Goal: Task Accomplishment & Management: Manage account settings

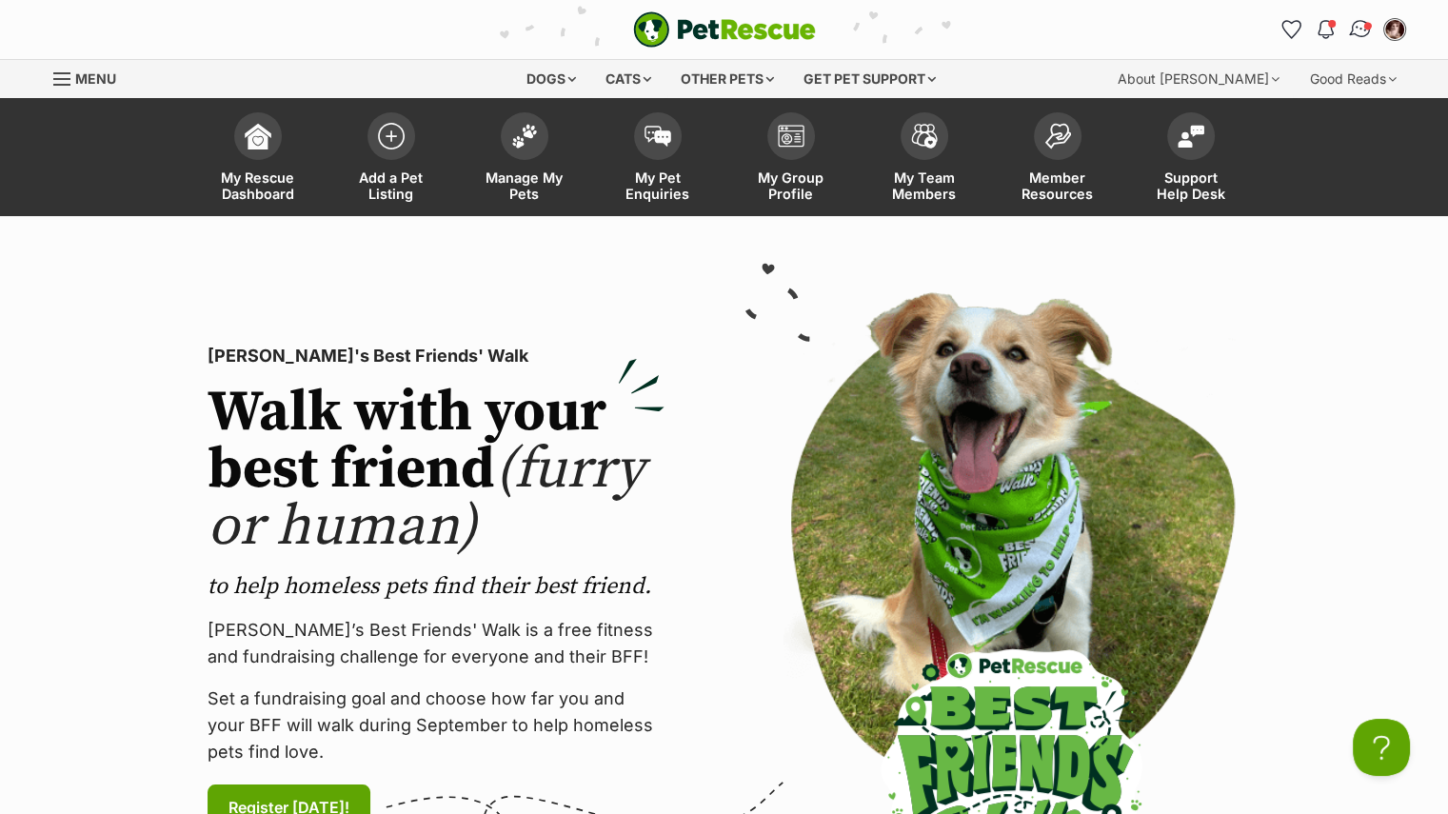
click at [1362, 26] on img "Conversations" at bounding box center [1360, 29] width 26 height 25
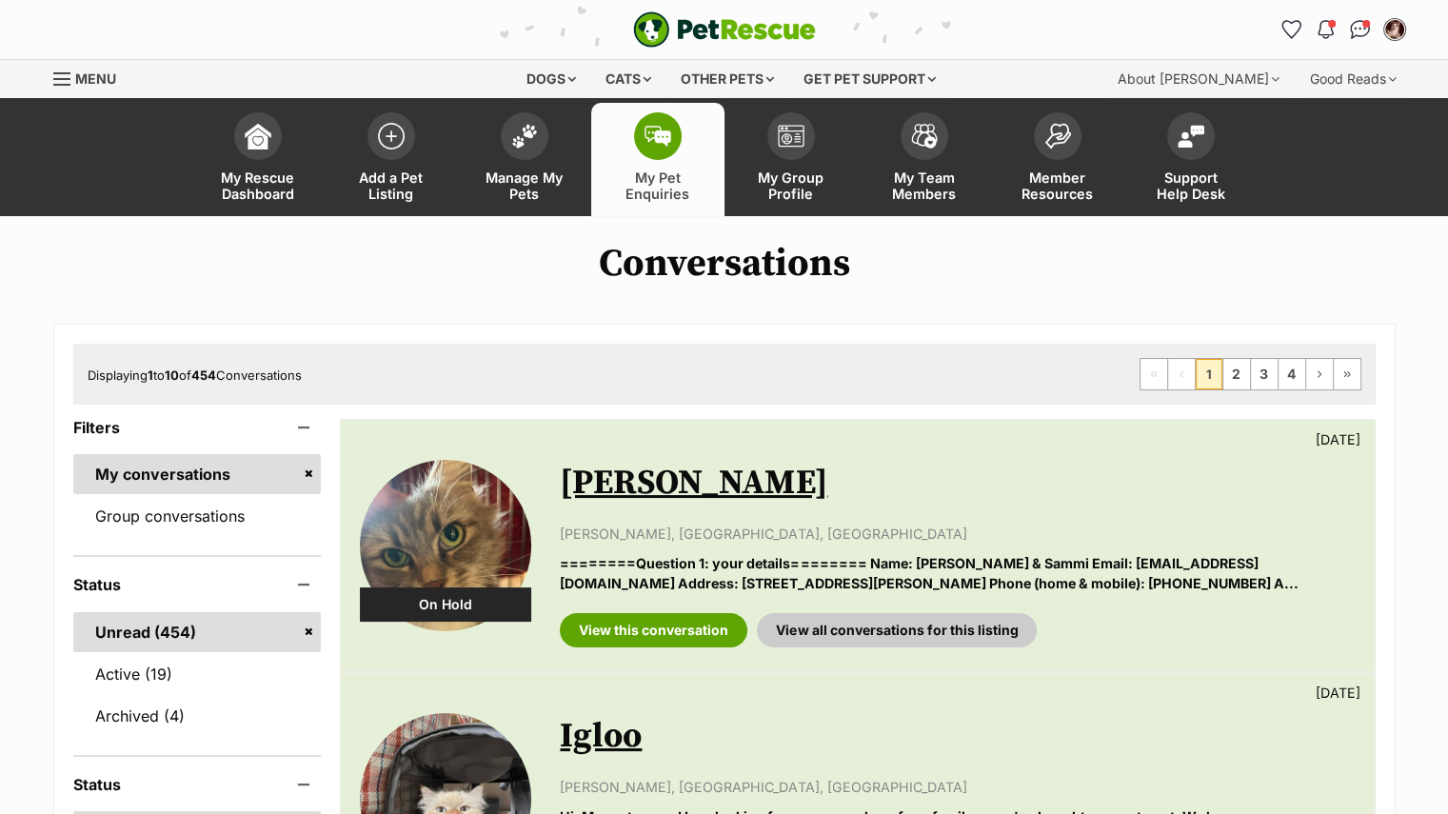
click at [1267, 618] on div "View this conversation View all conversations for this listing" at bounding box center [957, 623] width 795 height 49
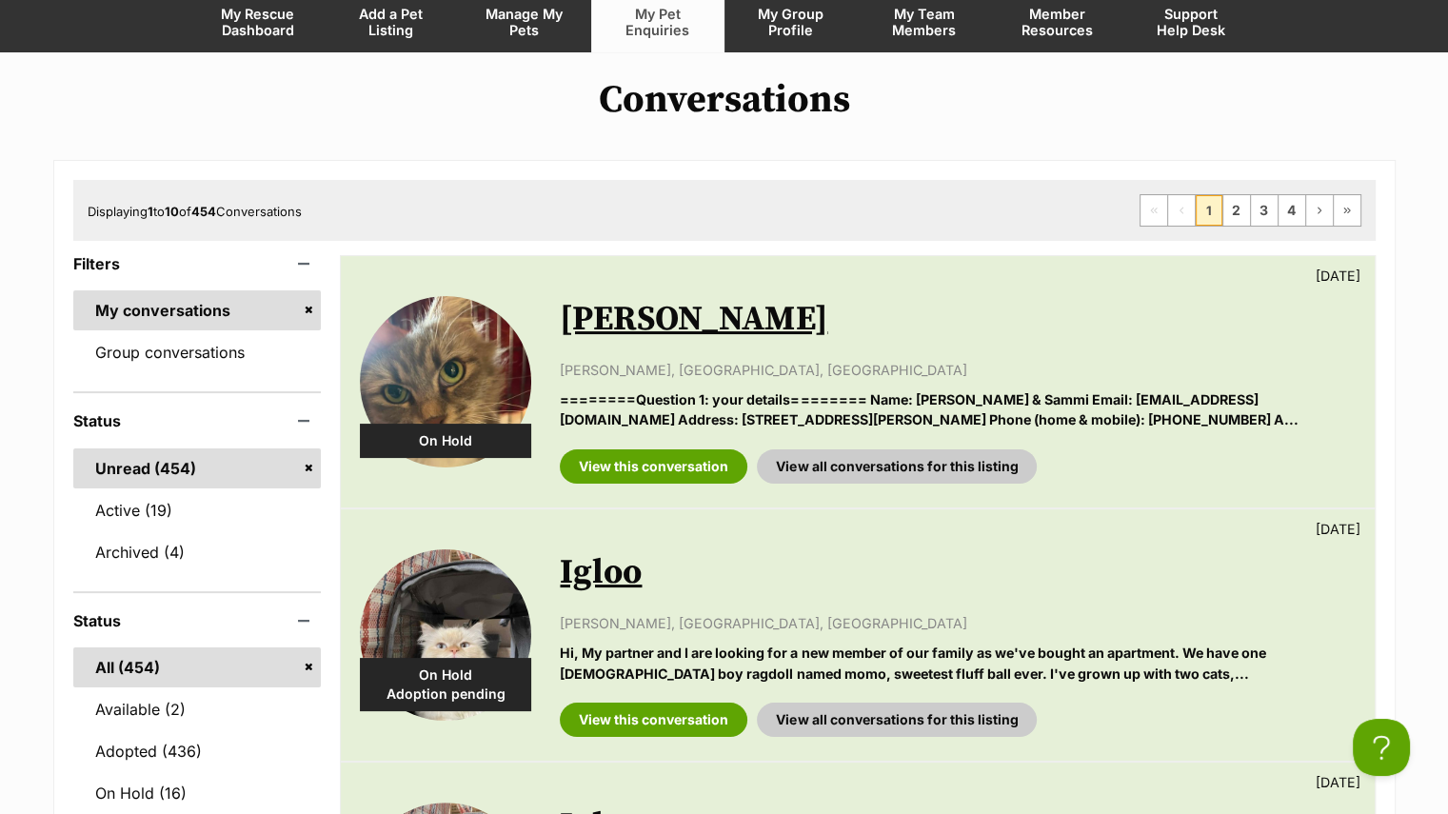
scroll to position [289, 0]
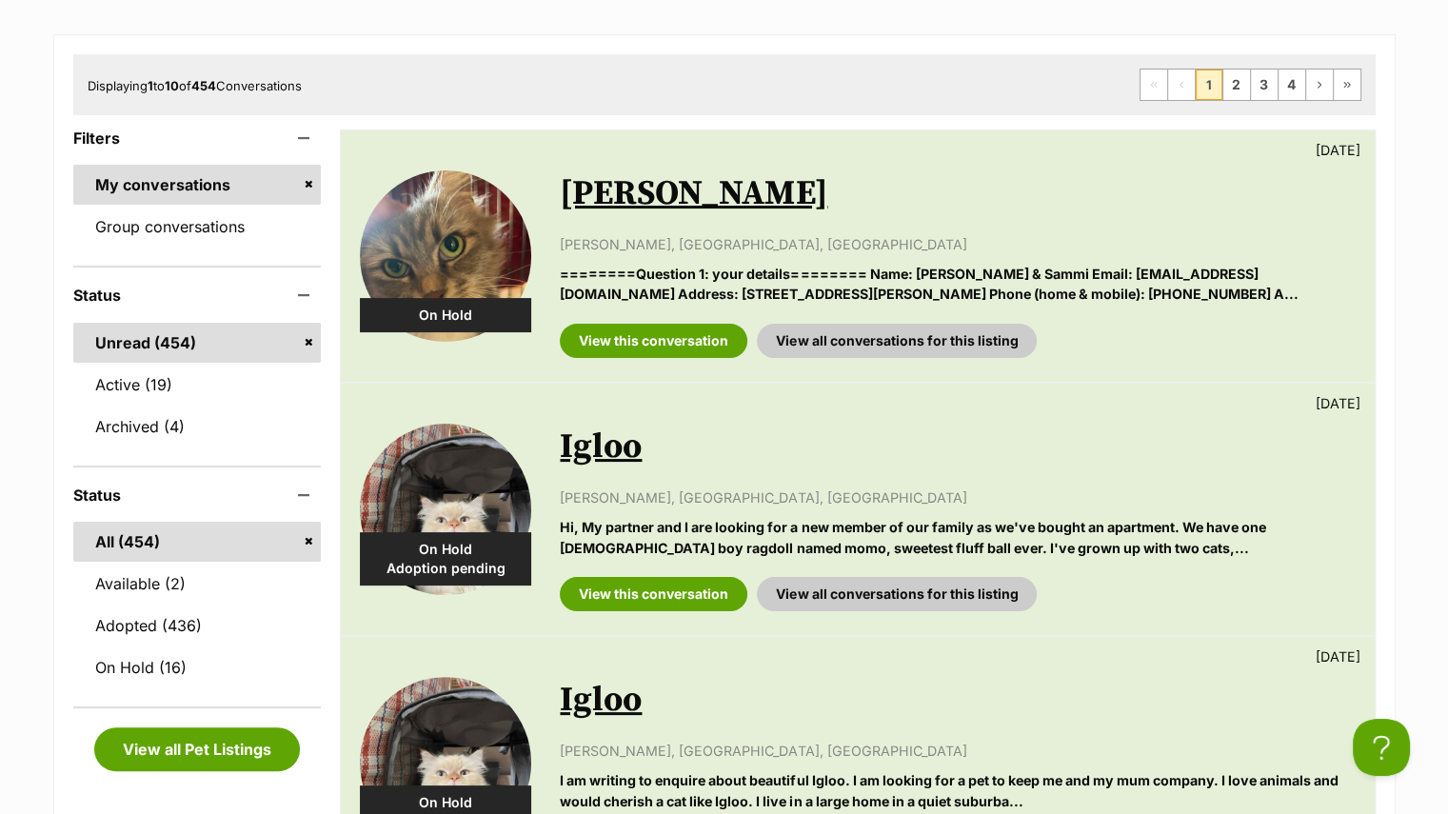
click at [1268, 639] on div "On Hold Adoption pending Igloo 7 days ago Olivia Halls, Gymea, NSW I am writing…" at bounding box center [857, 762] width 1033 height 251
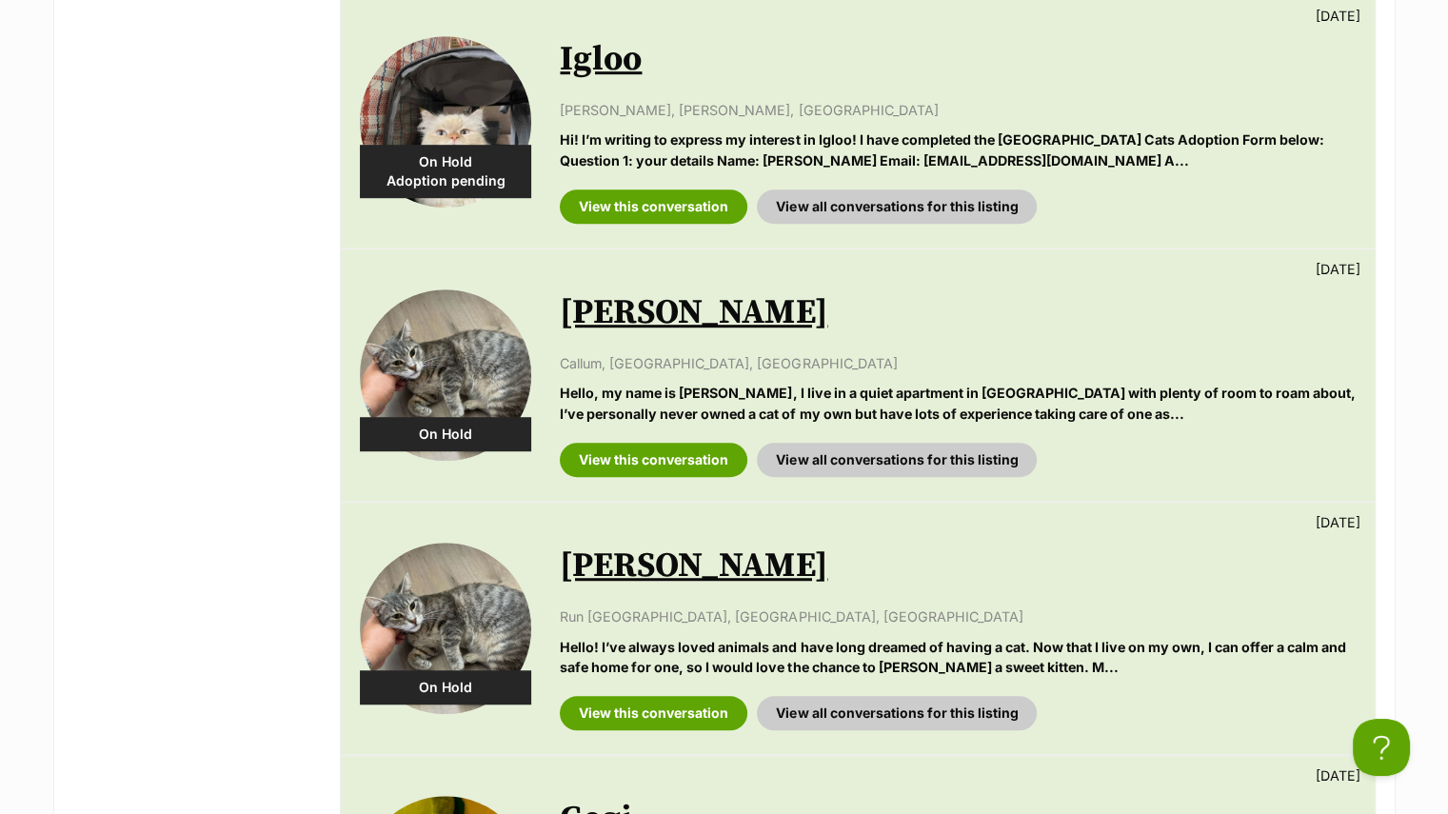
scroll to position [1184, 0]
click at [438, 361] on img at bounding box center [445, 373] width 171 height 171
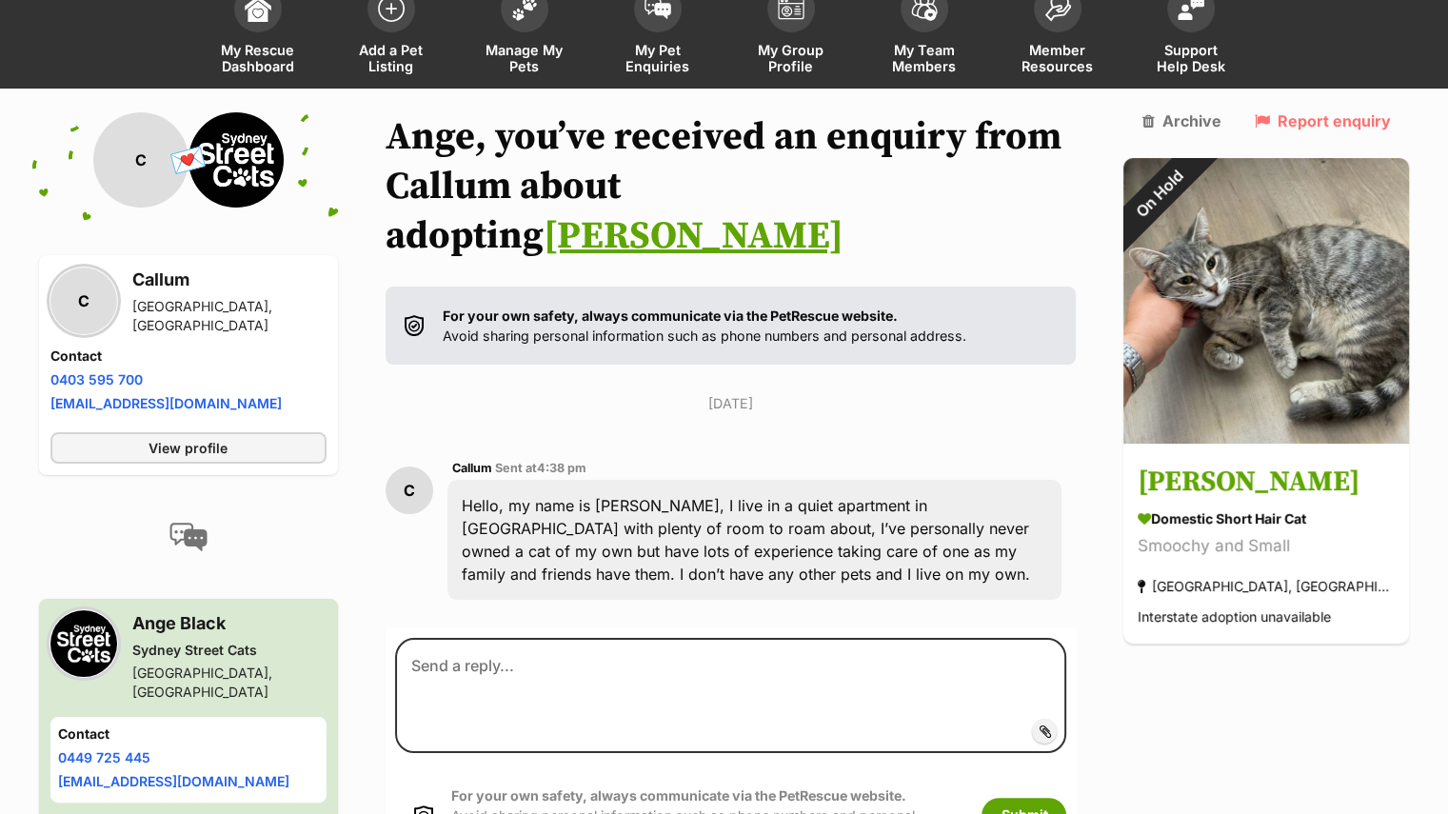
scroll to position [124, 0]
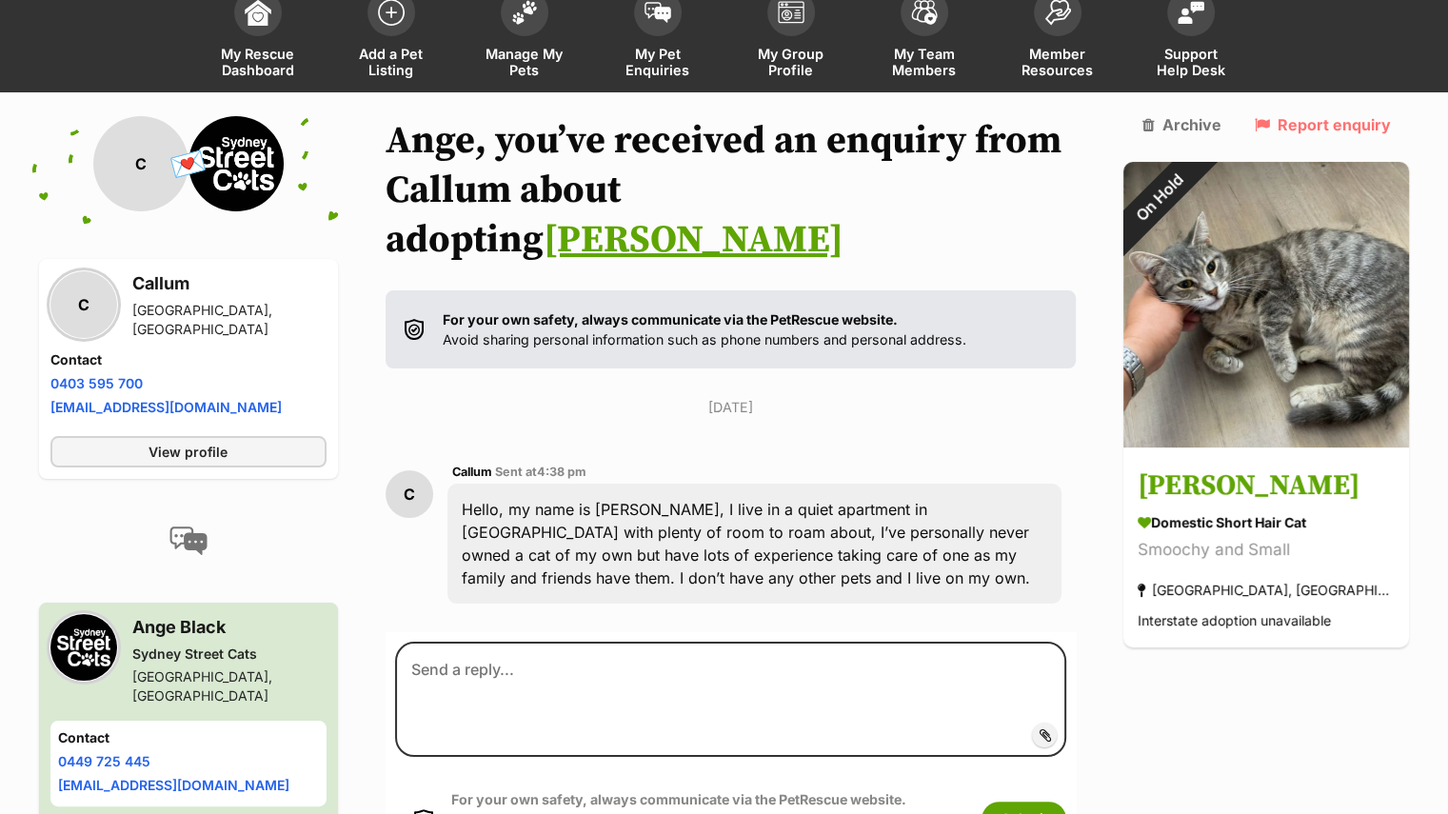
click at [1297, 711] on div "Back to all conversations 💌 Conversation participant details C C Callum [GEOGRA…" at bounding box center [725, 531] width 1400 height 831
click at [1291, 759] on div "Back to all conversations 💌 Conversation participant details C C Callum [GEOGRA…" at bounding box center [725, 531] width 1400 height 831
click at [507, 56] on span "Manage My Pets" at bounding box center [525, 62] width 86 height 32
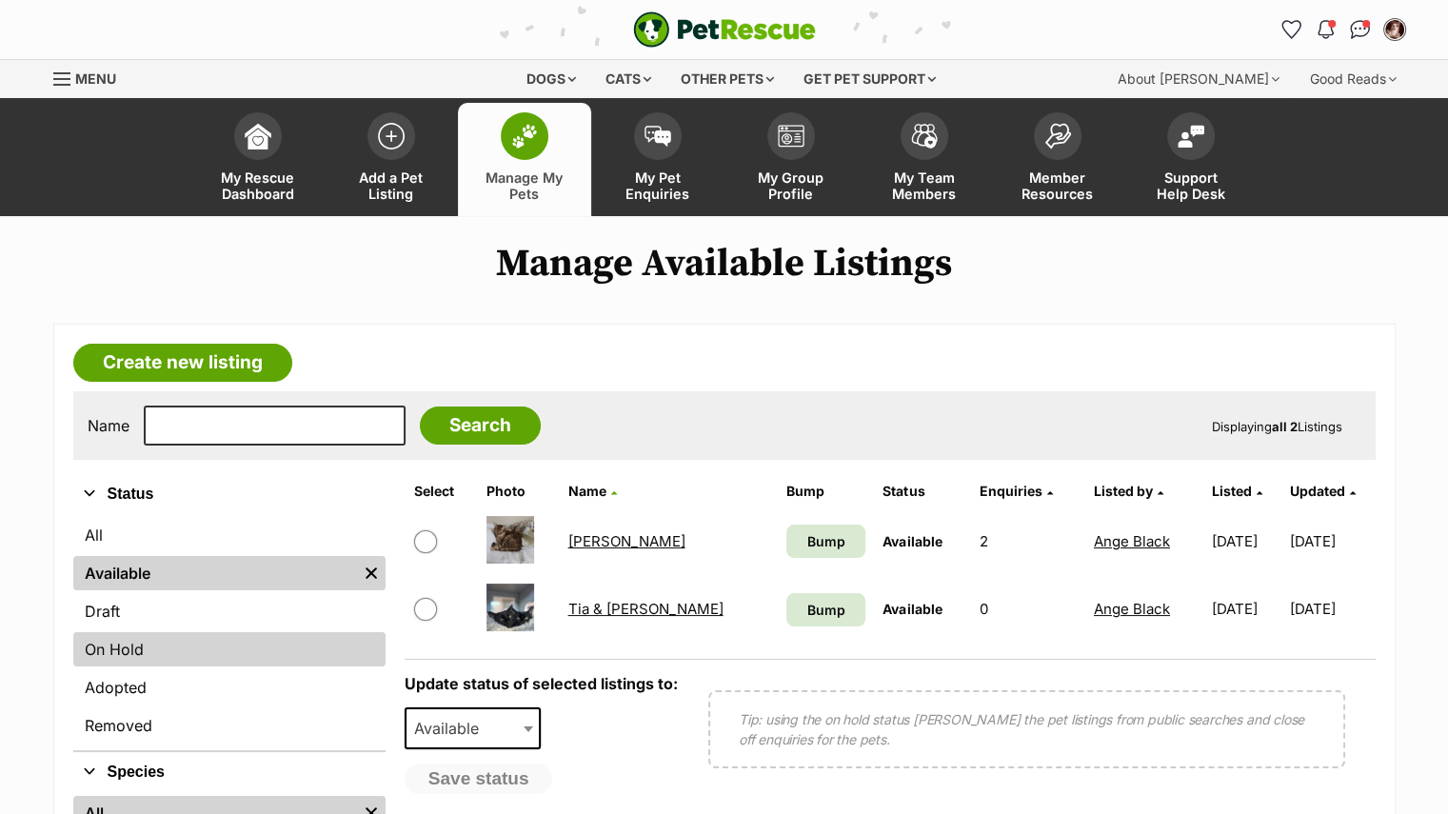
click at [184, 658] on link "On Hold" at bounding box center [229, 649] width 312 height 34
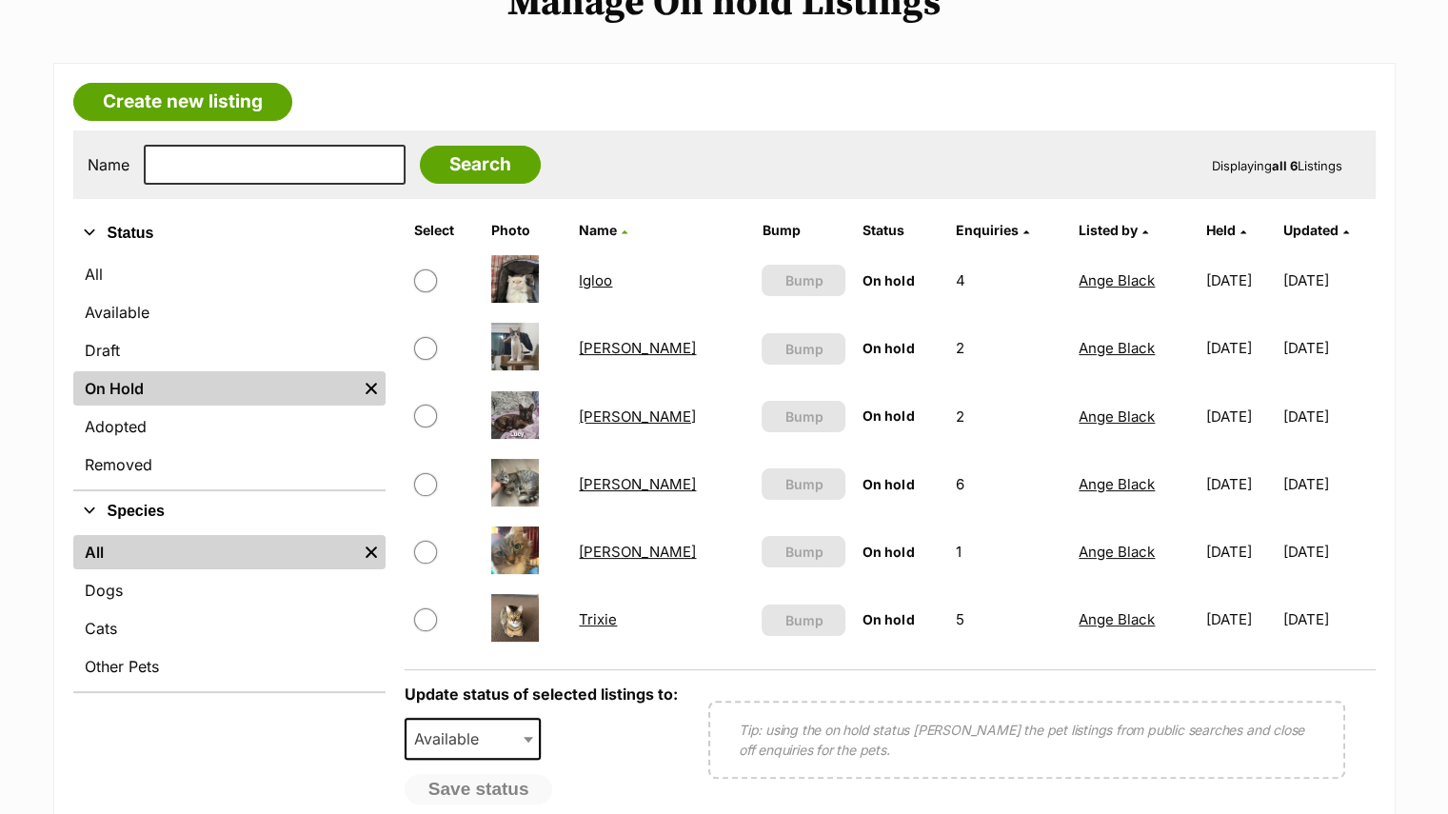
scroll to position [262, 0]
click at [433, 476] on input "checkbox" at bounding box center [425, 483] width 23 height 23
checkbox input "true"
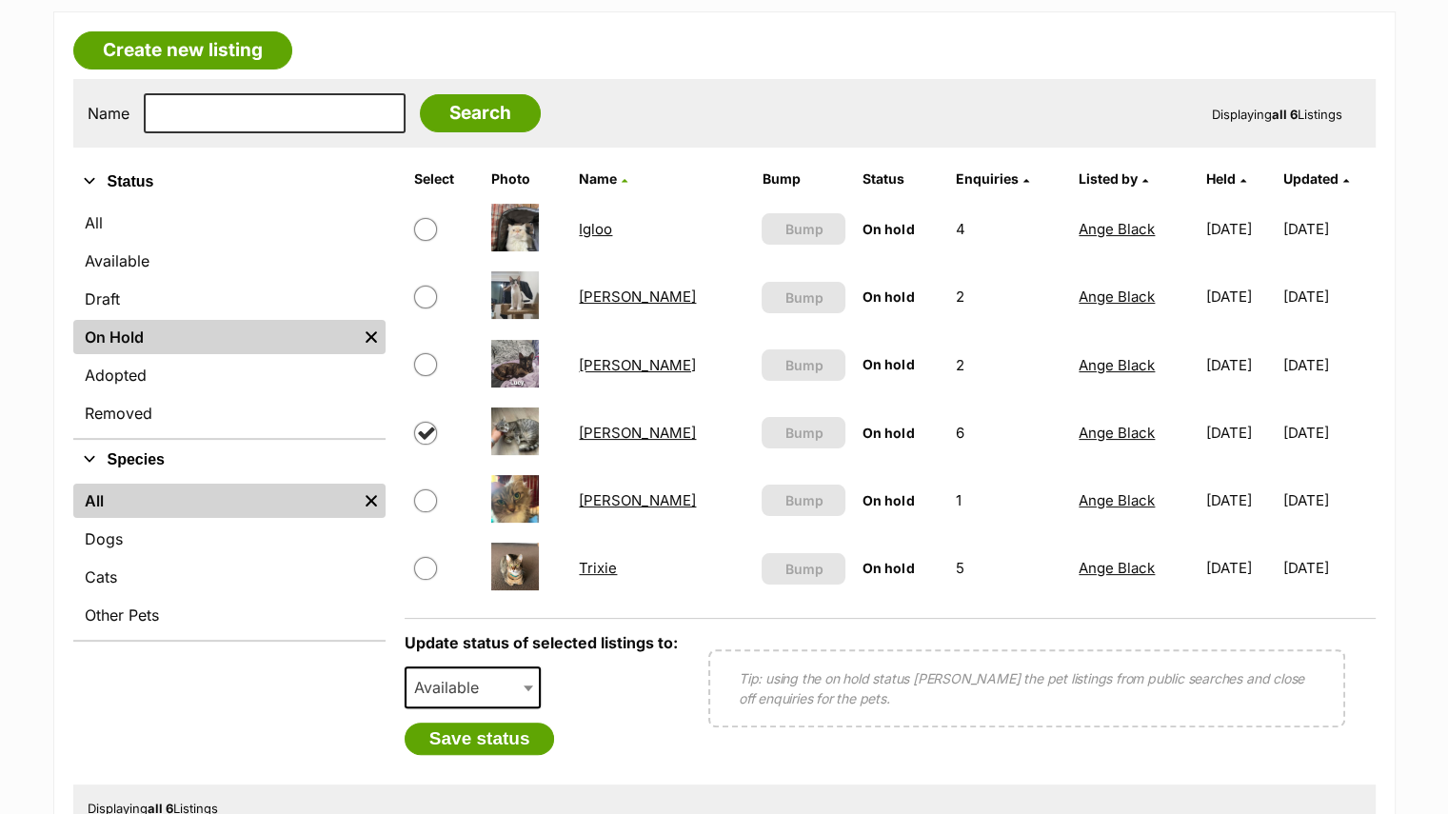
scroll to position [335, 0]
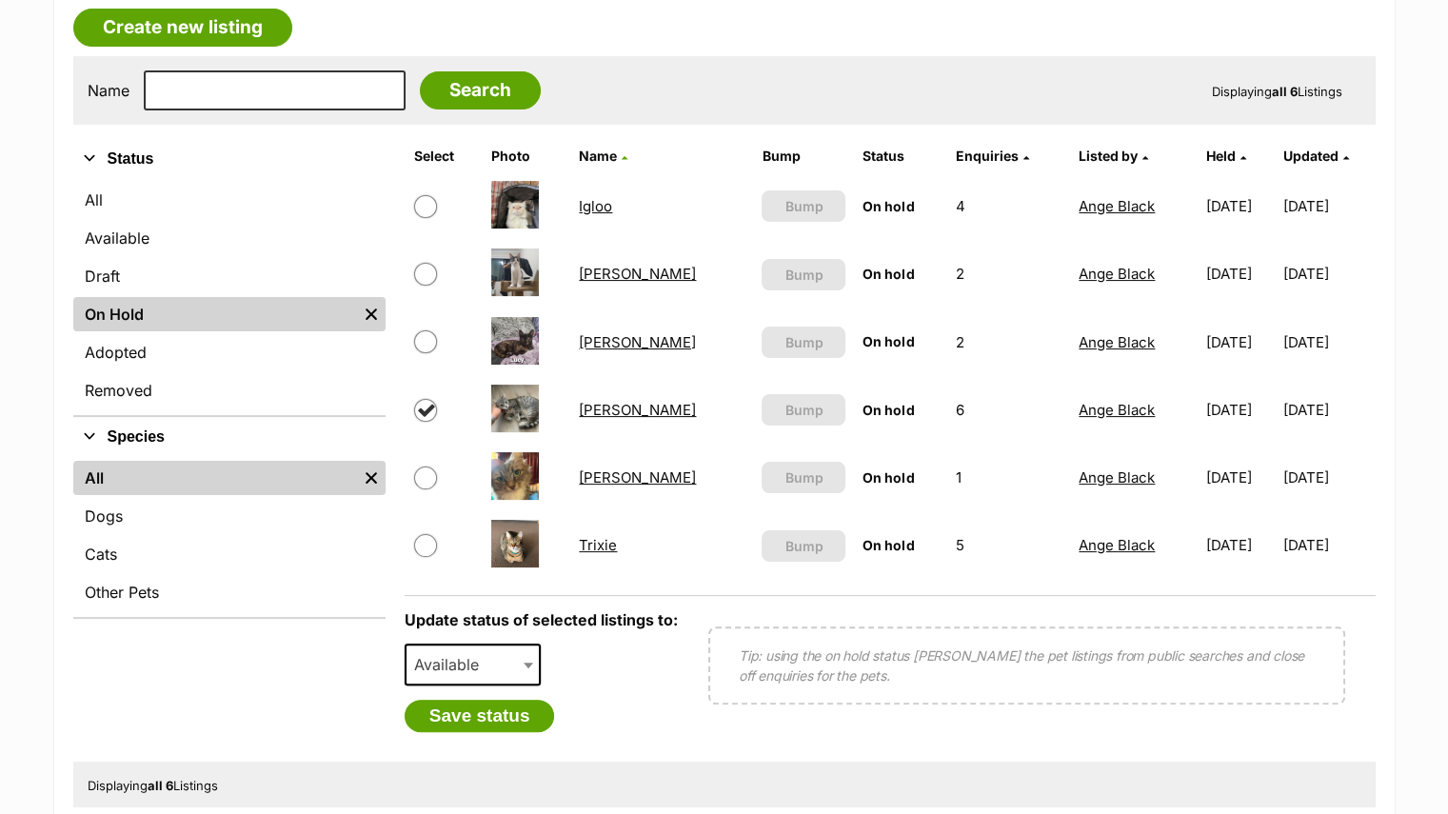
click at [511, 661] on span "Available" at bounding box center [473, 665] width 137 height 42
click at [592, 716] on div "Save status" at bounding box center [541, 716] width 273 height 32
click at [523, 717] on button "Save status" at bounding box center [480, 716] width 150 height 32
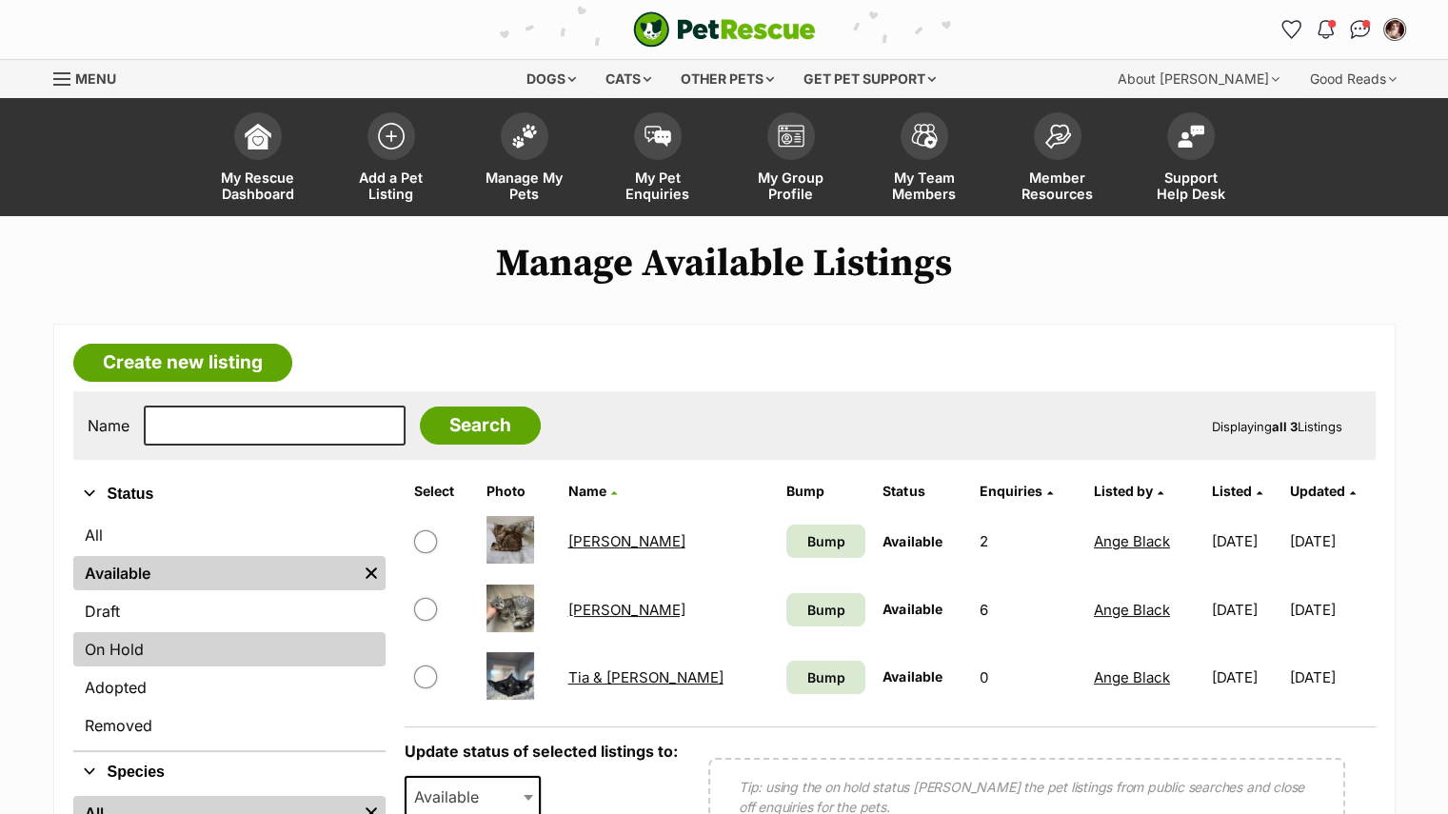
click at [301, 655] on link "On Hold" at bounding box center [229, 649] width 312 height 34
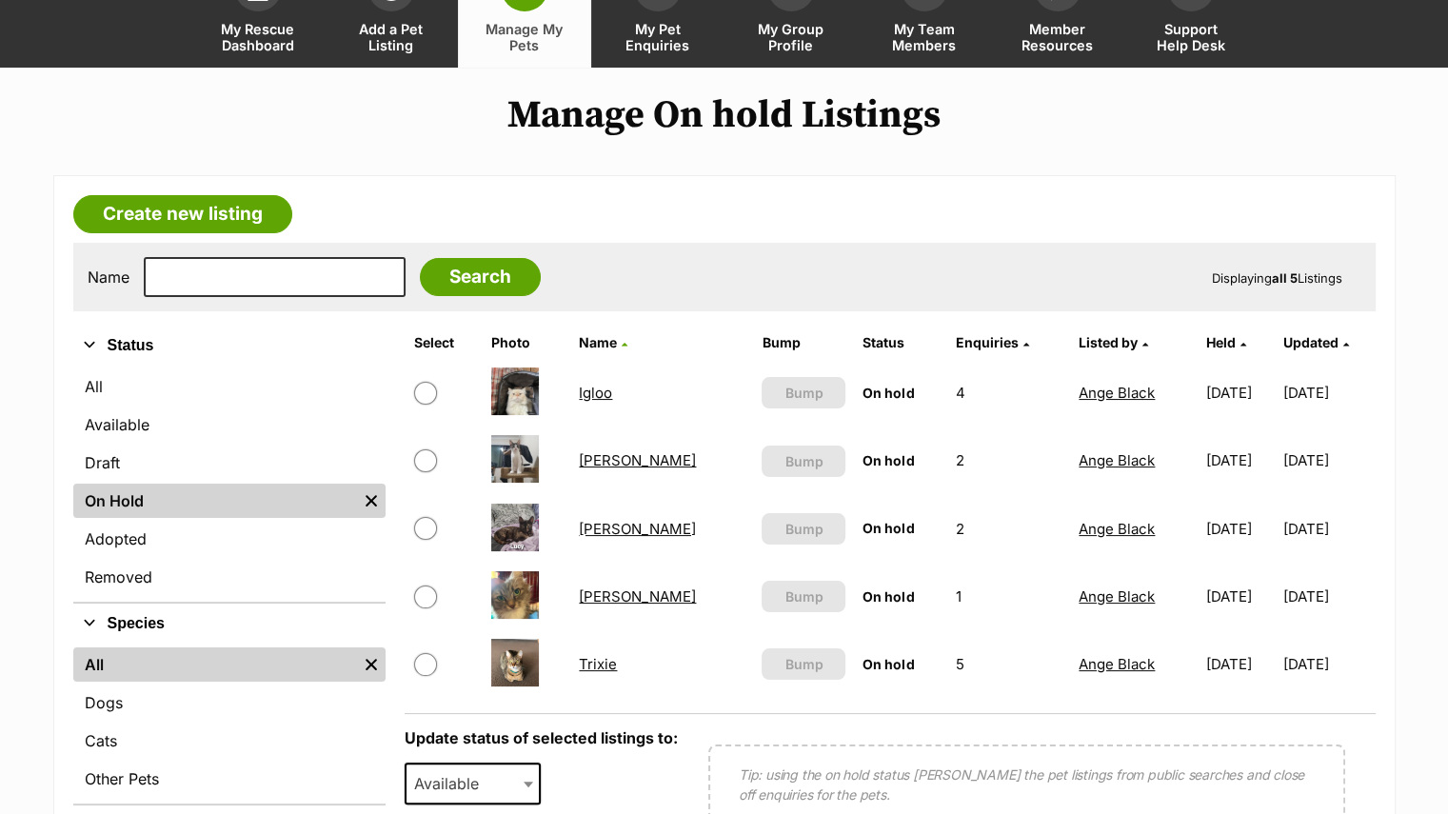
scroll to position [152, 0]
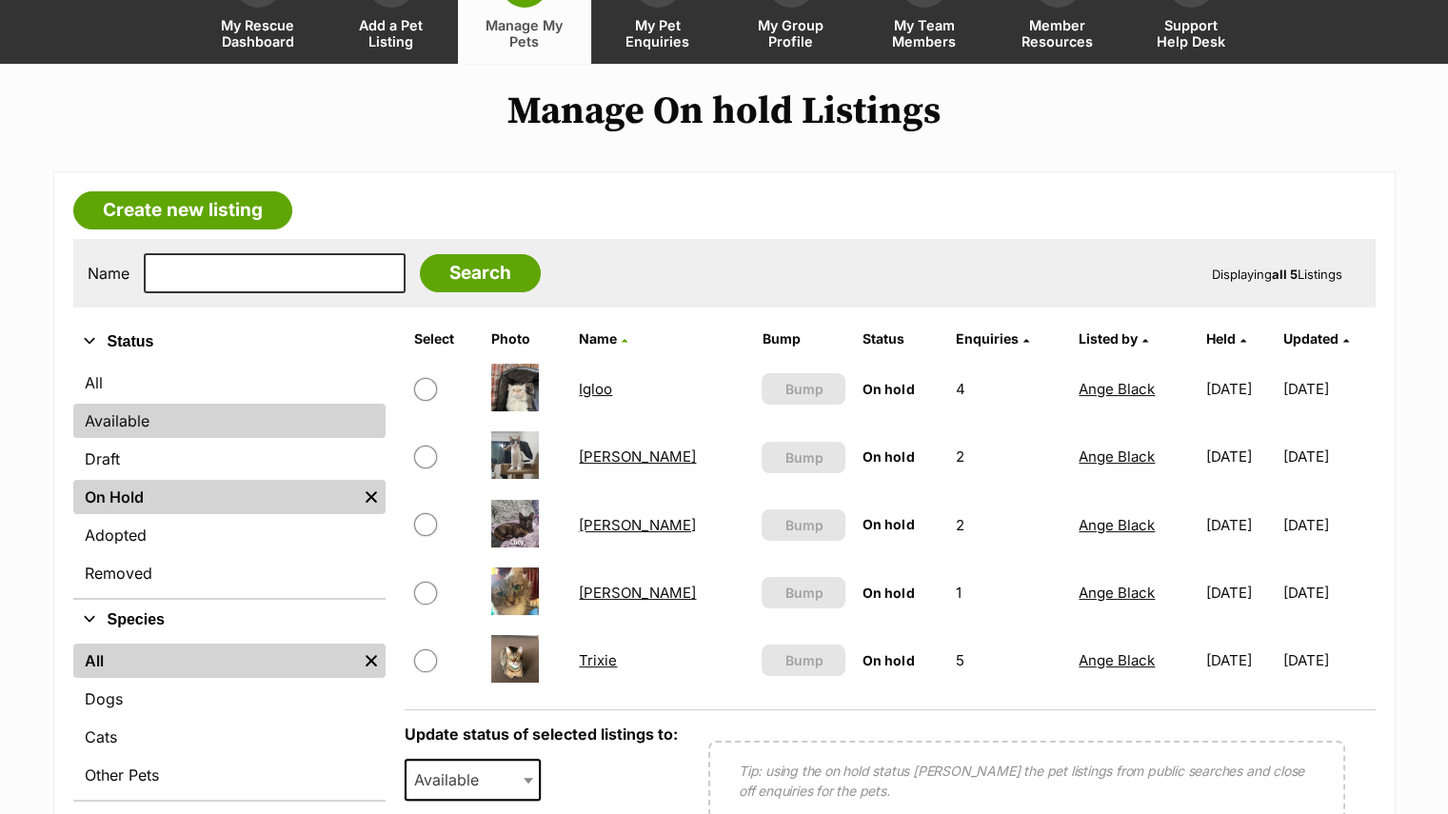
click at [110, 430] on link "Available" at bounding box center [229, 421] width 312 height 34
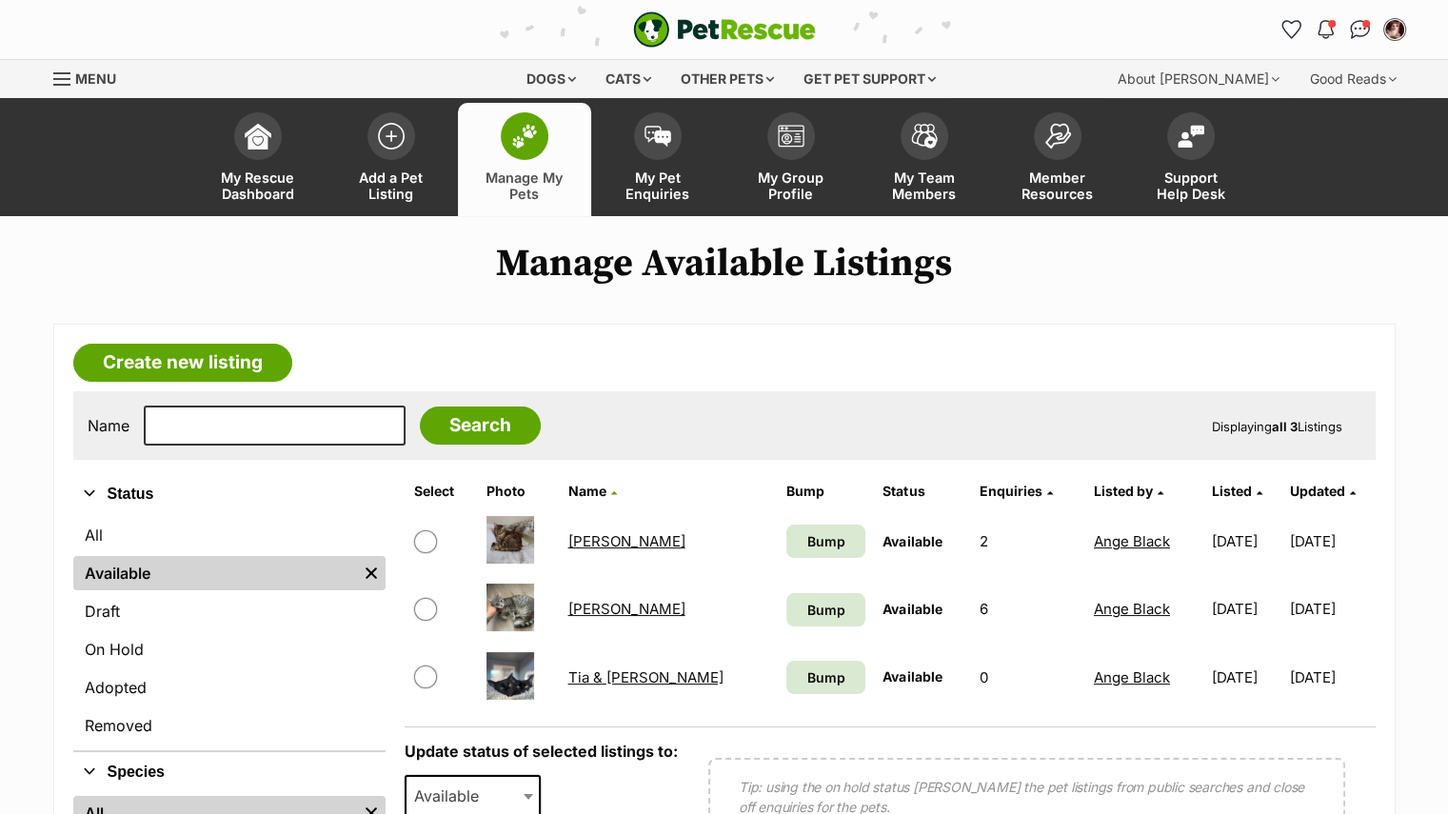
click at [1407, 560] on div "Create new listing Name Search Displaying all 3 Listings Refine your search Sta…" at bounding box center [725, 679] width 1400 height 711
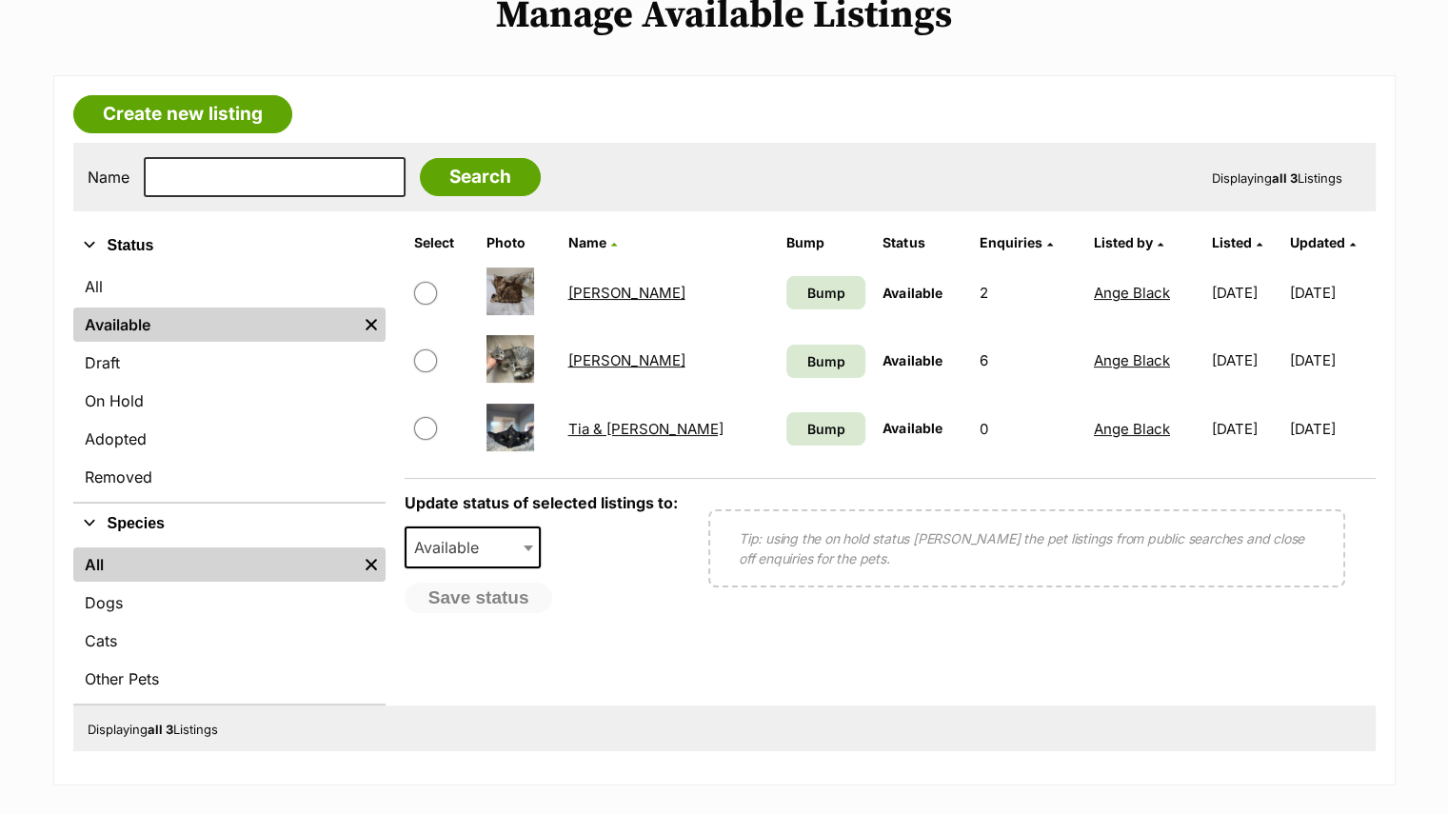
scroll to position [248, 0]
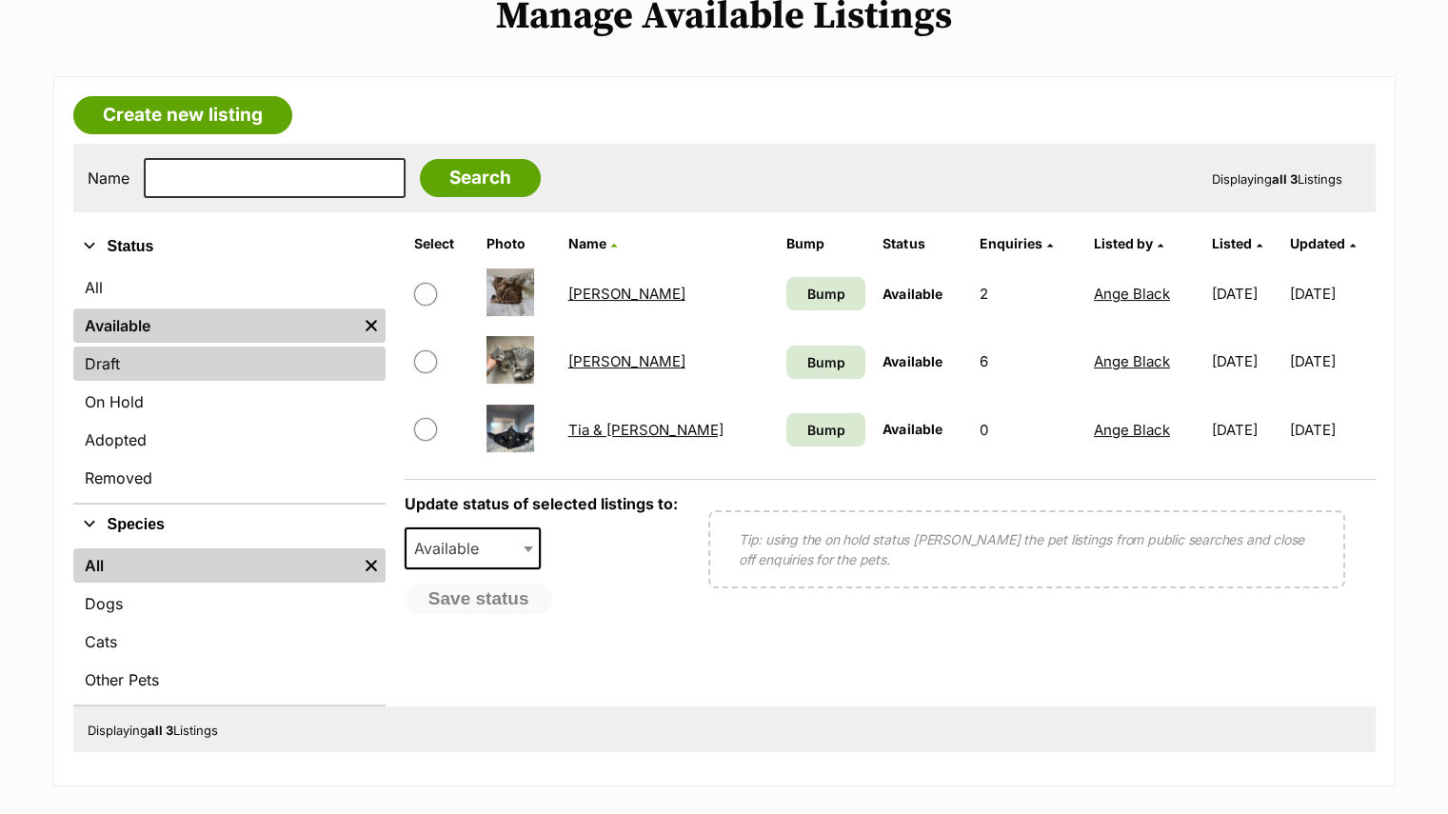
click at [142, 370] on link "Draft" at bounding box center [229, 364] width 312 height 34
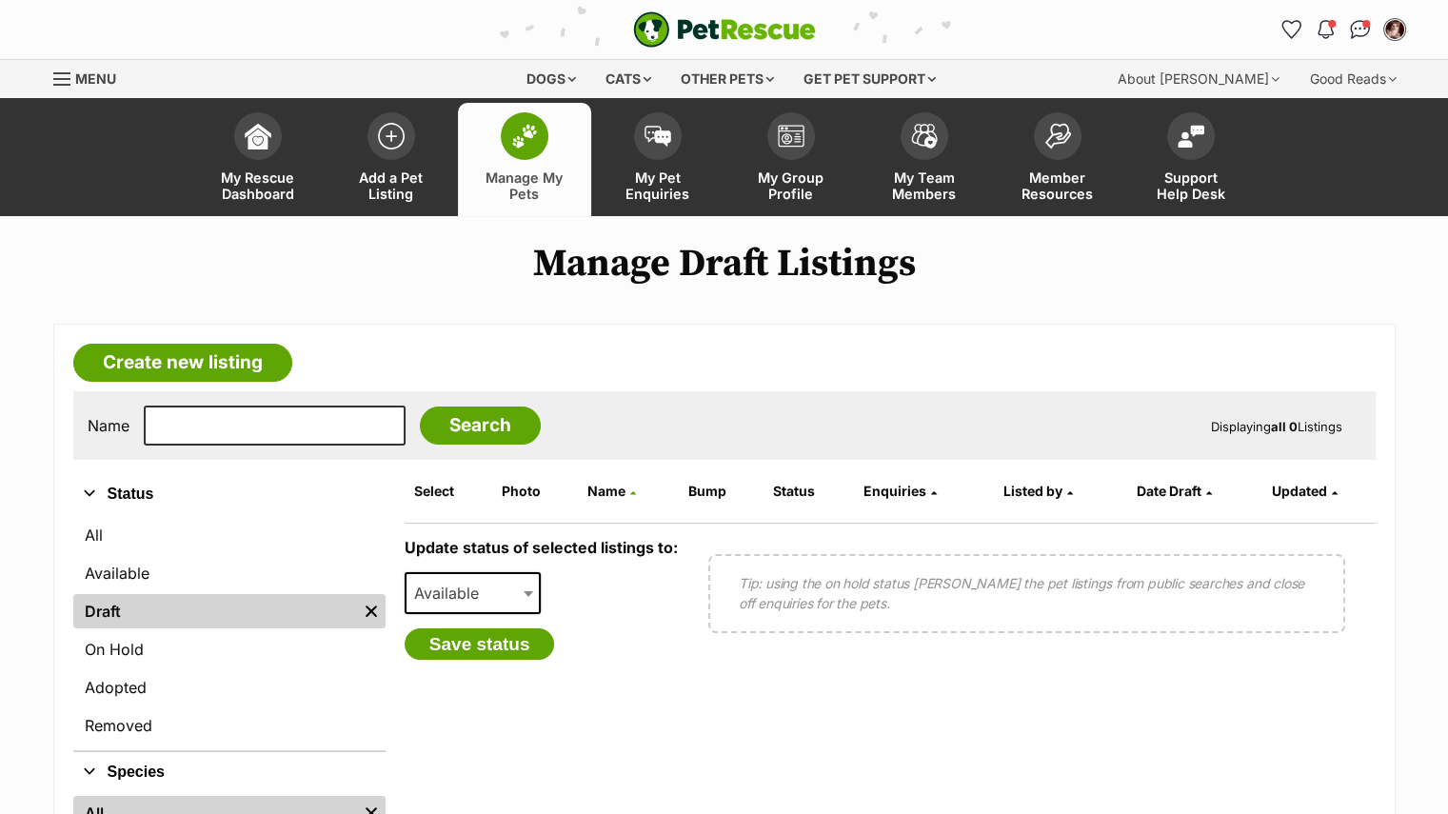
click at [179, 164] on ul "My Rescue Dashboard Add a Pet Listing Manage My Pets My Pet Enquiries My Group …" at bounding box center [725, 157] width 1152 height 118
click at [1326, 33] on img "Notifications" at bounding box center [1325, 29] width 21 height 23
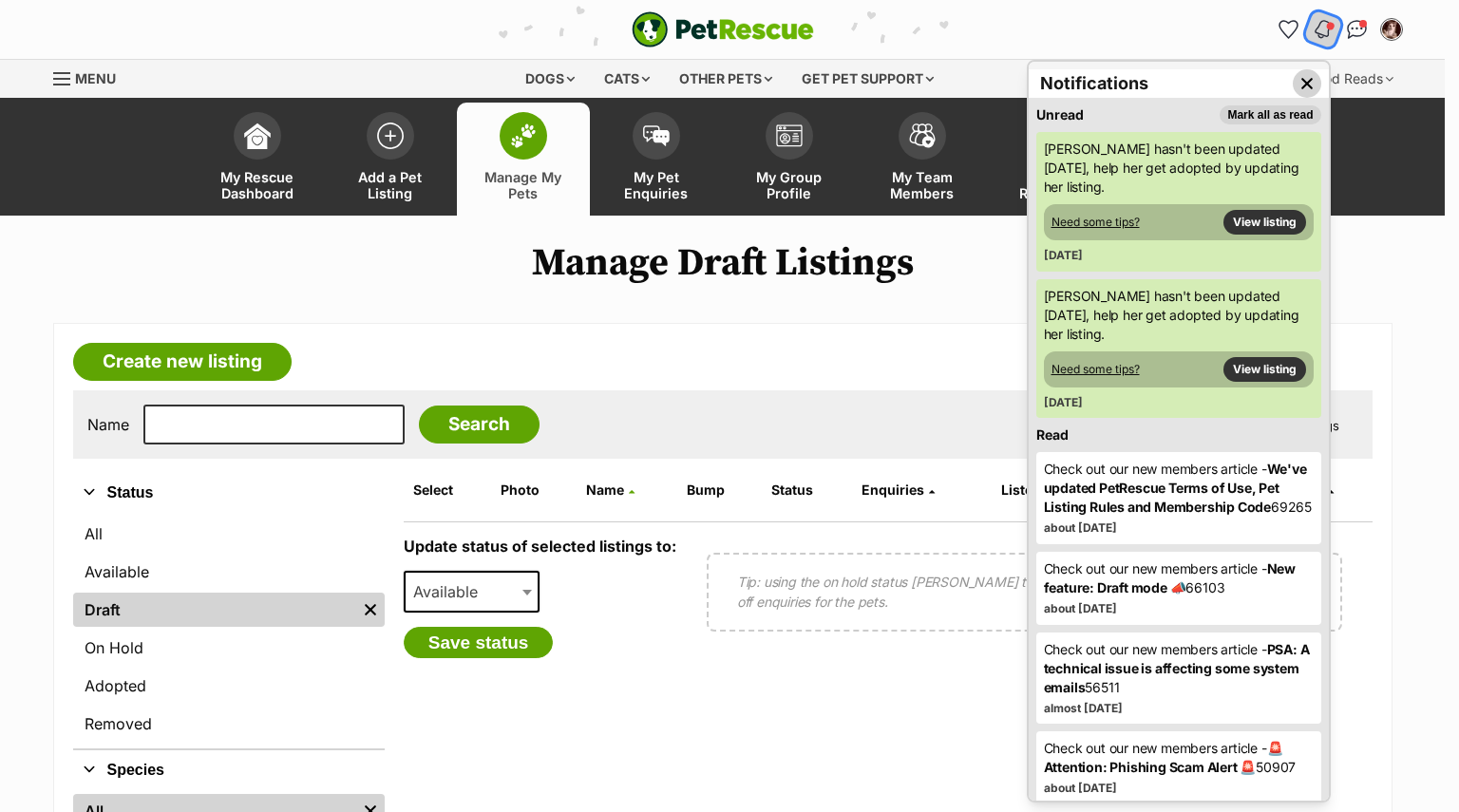
click at [1297, 92] on img "Close dropdown" at bounding box center [1307, 83] width 21 height 21
